Goal: Use online tool/utility: Utilize a website feature to perform a specific function

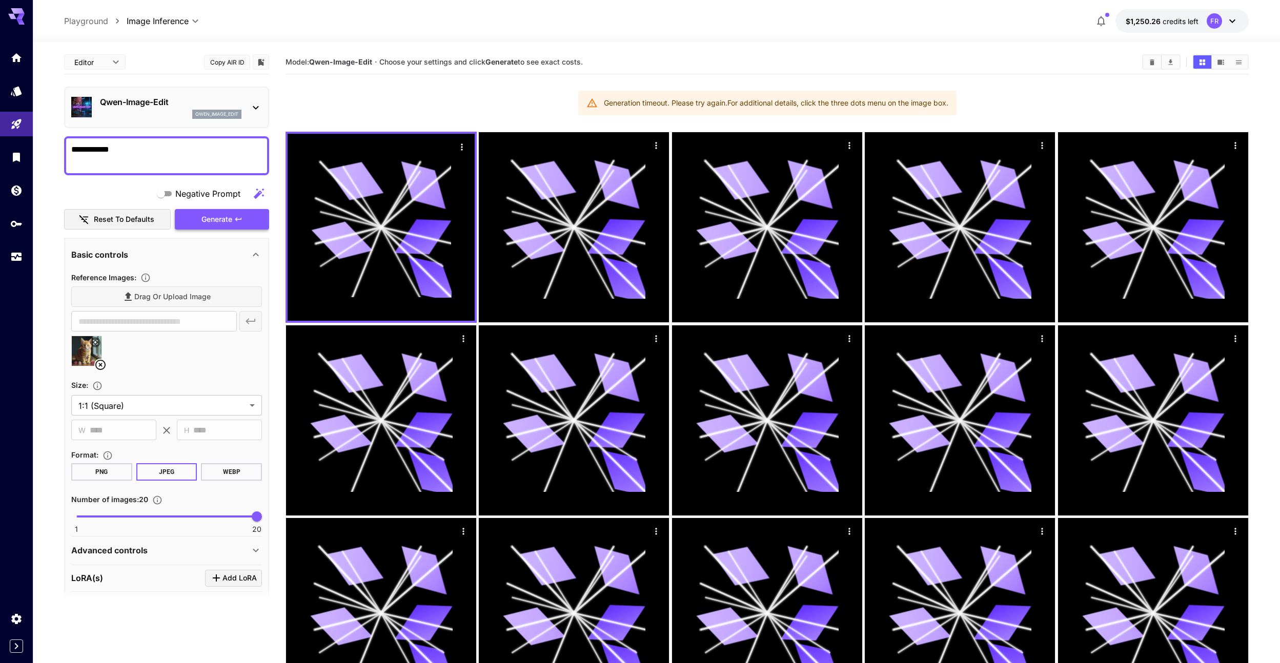
click at [213, 216] on span "Generate" at bounding box center [216, 219] width 31 height 13
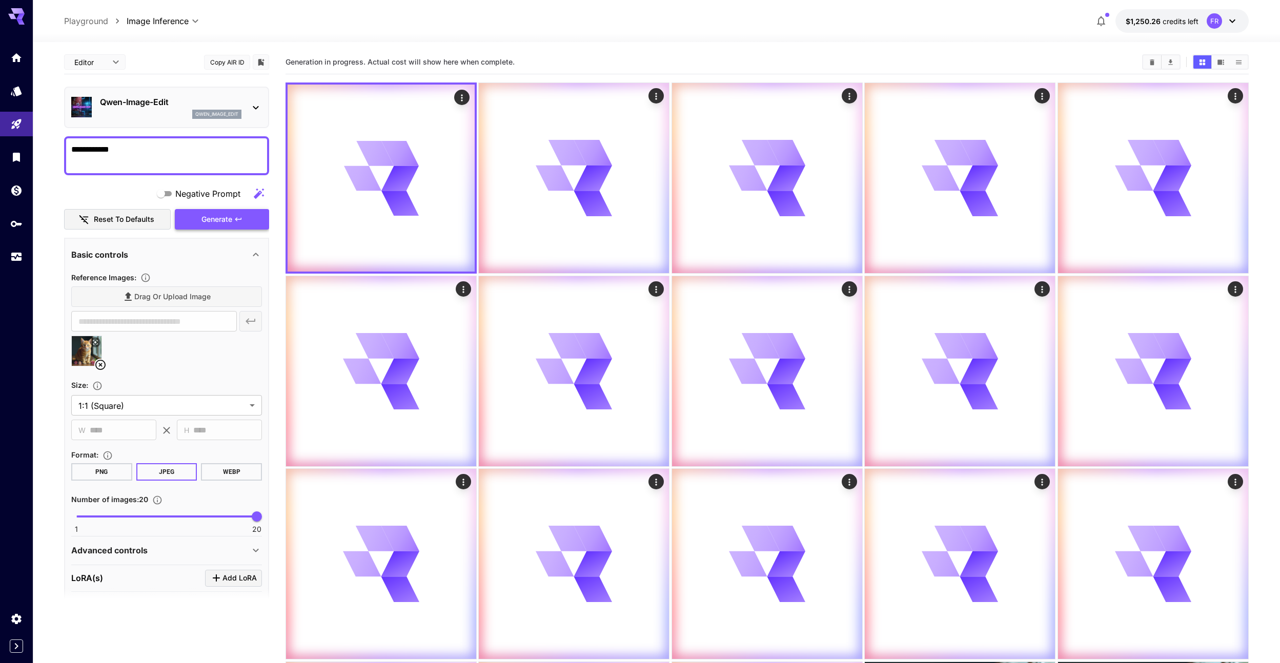
click at [228, 221] on span "Generate" at bounding box center [216, 219] width 31 height 13
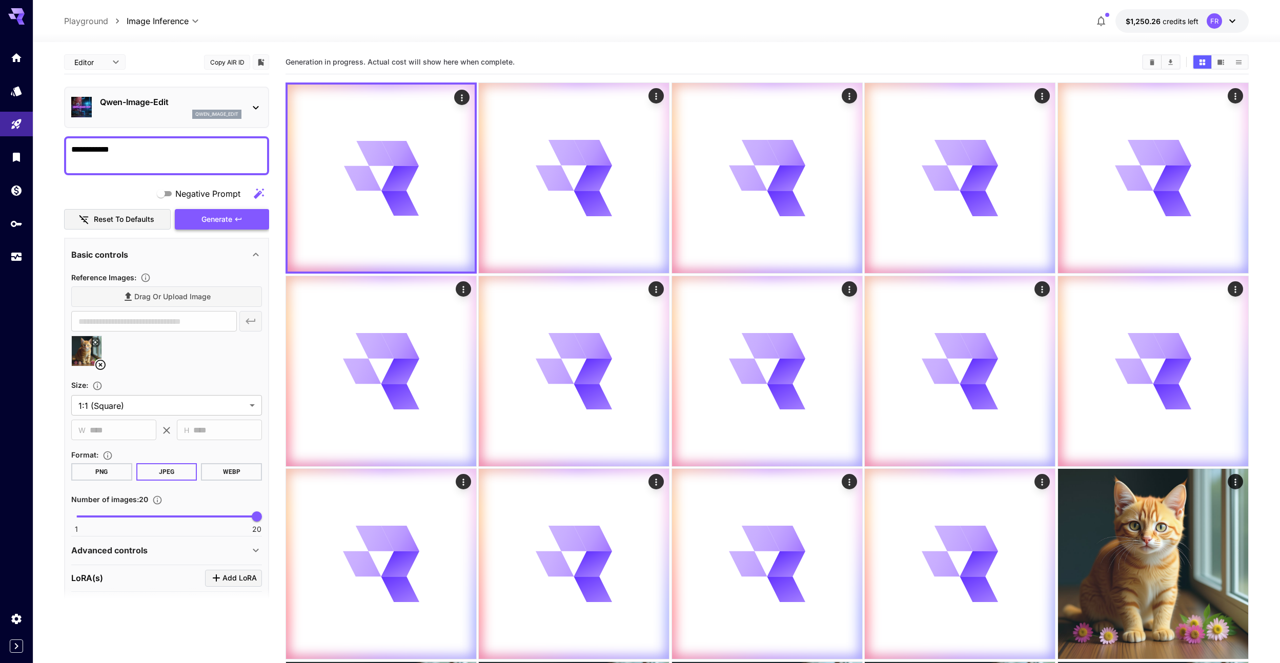
click at [217, 221] on span "Generate" at bounding box center [216, 219] width 31 height 13
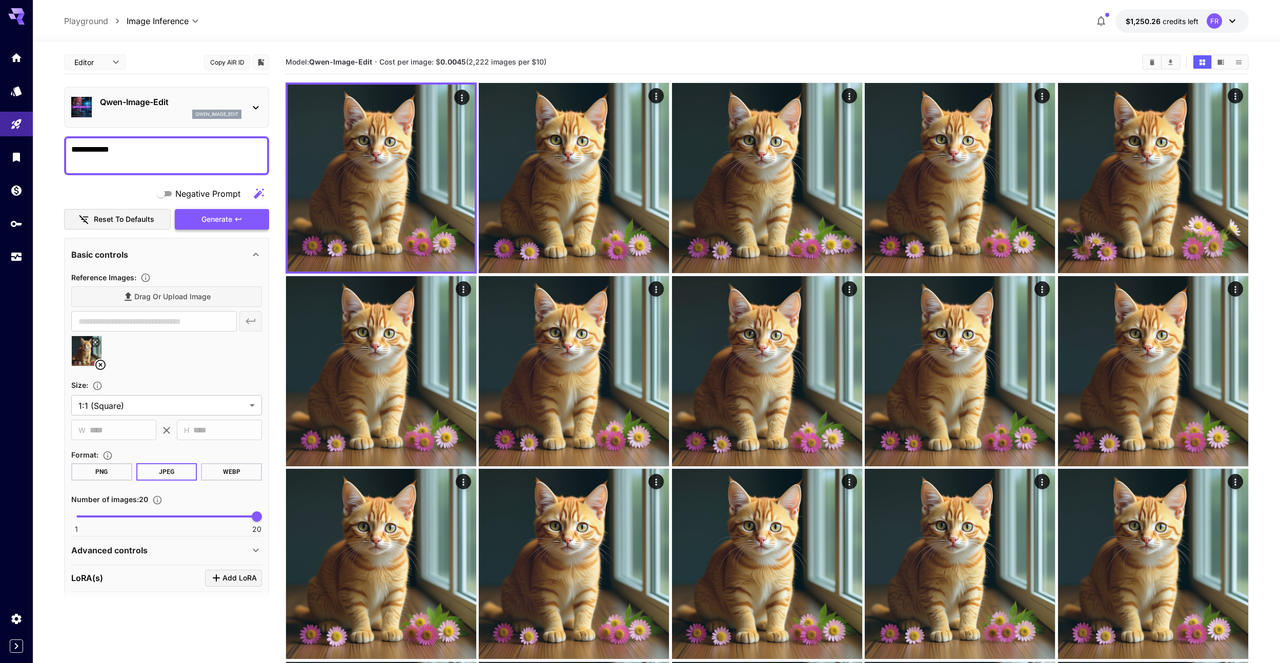
click at [224, 217] on span "Generate" at bounding box center [216, 219] width 31 height 13
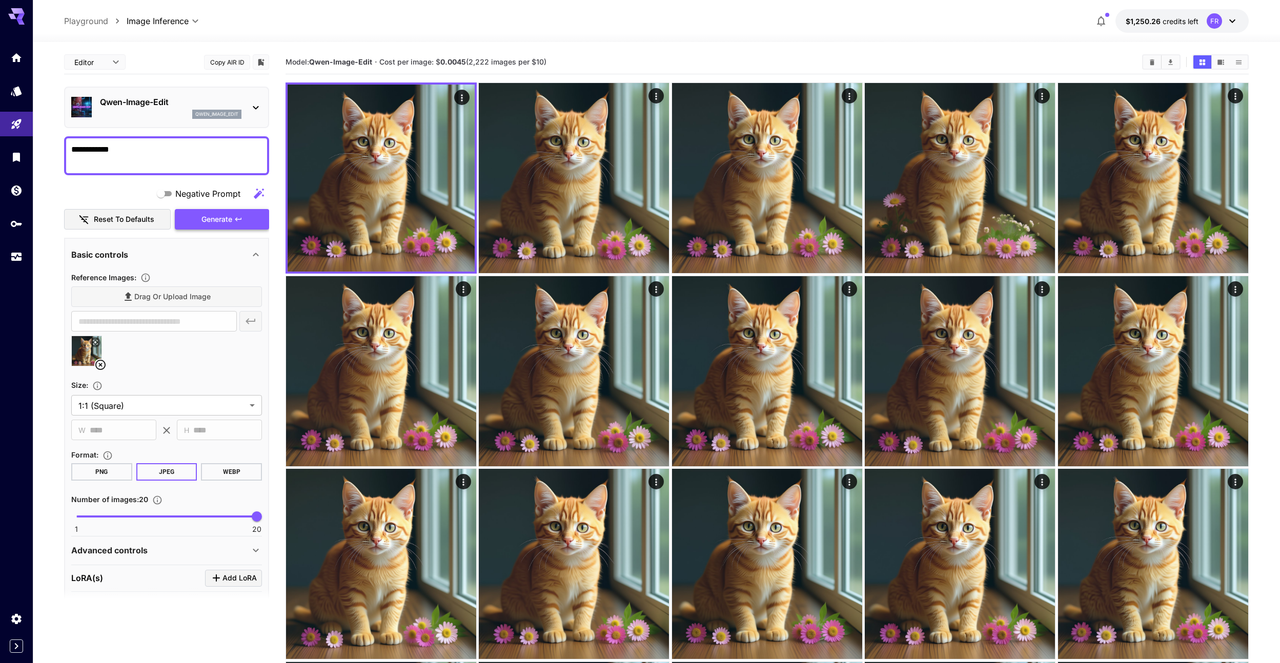
click at [232, 221] on button "Generate" at bounding box center [222, 219] width 94 height 21
